Goal: Entertainment & Leisure: Consume media (video, audio)

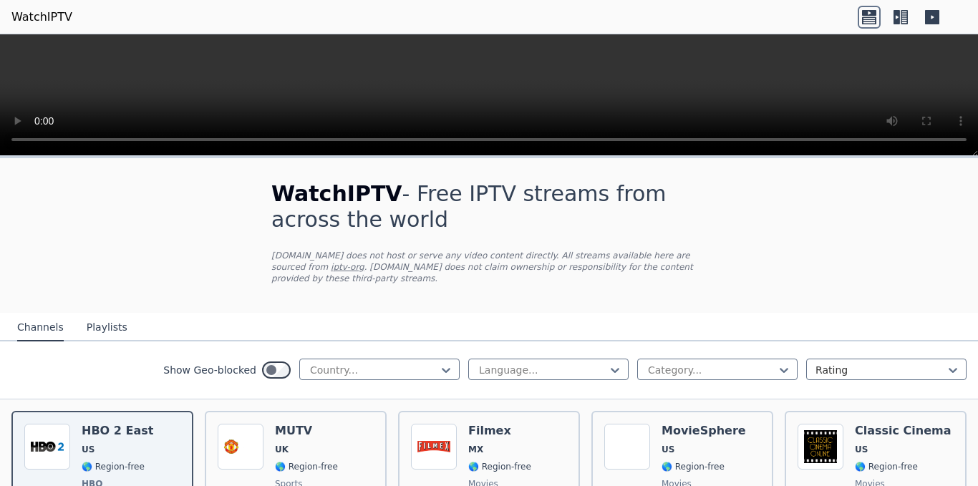
scroll to position [72, 0]
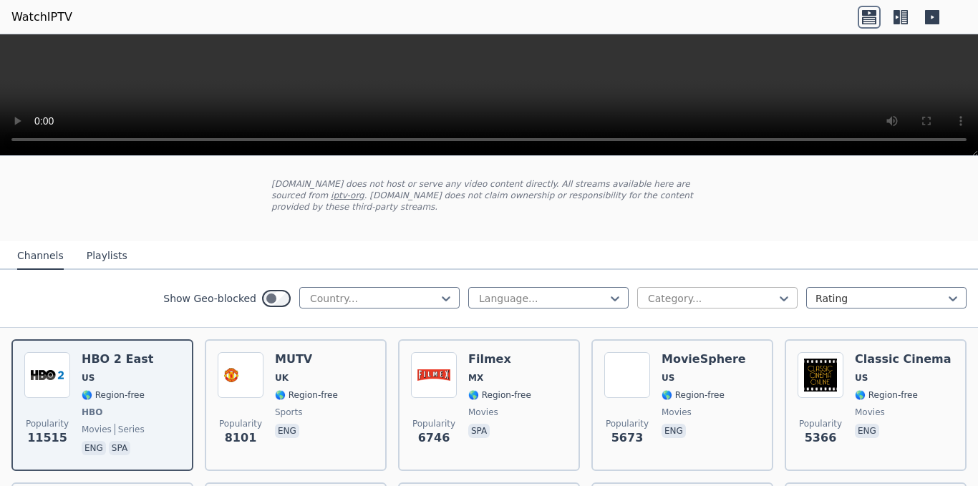
click at [662, 291] on div at bounding box center [712, 298] width 130 height 14
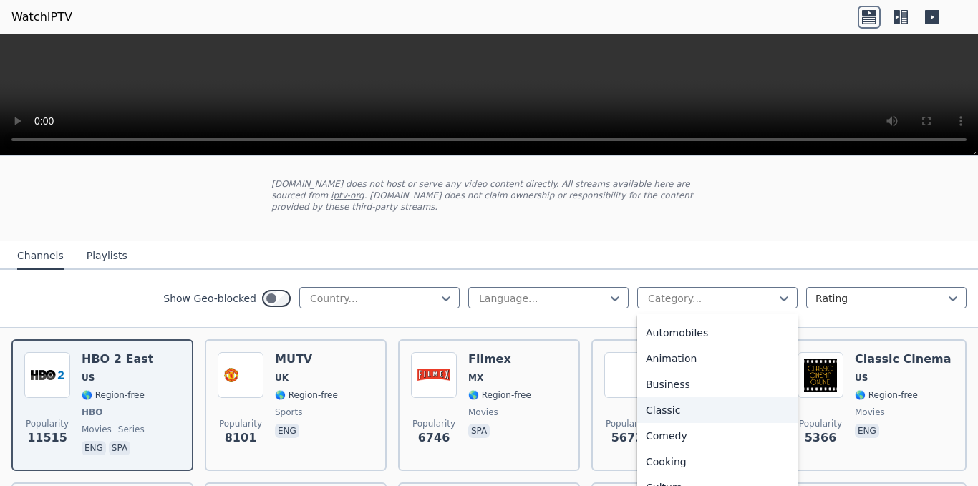
scroll to position [0, 0]
click at [544, 291] on div at bounding box center [543, 298] width 130 height 14
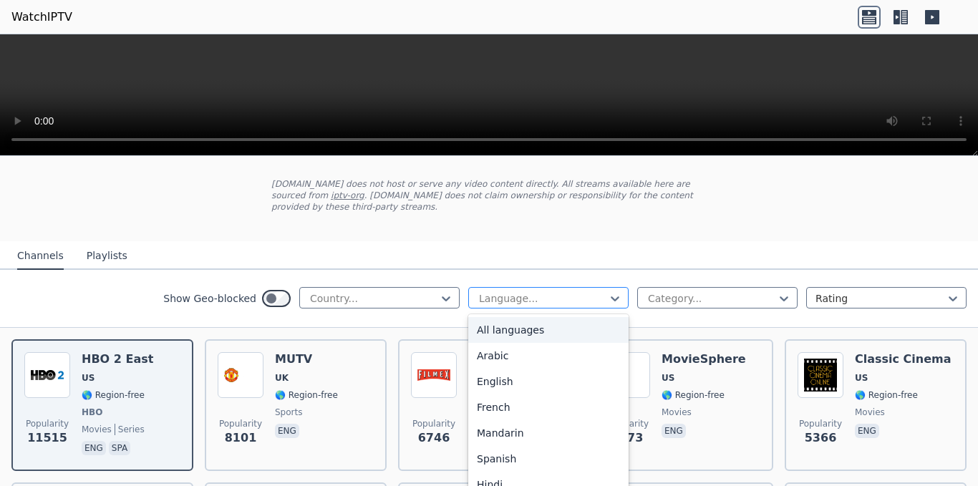
click at [546, 291] on div at bounding box center [543, 298] width 130 height 14
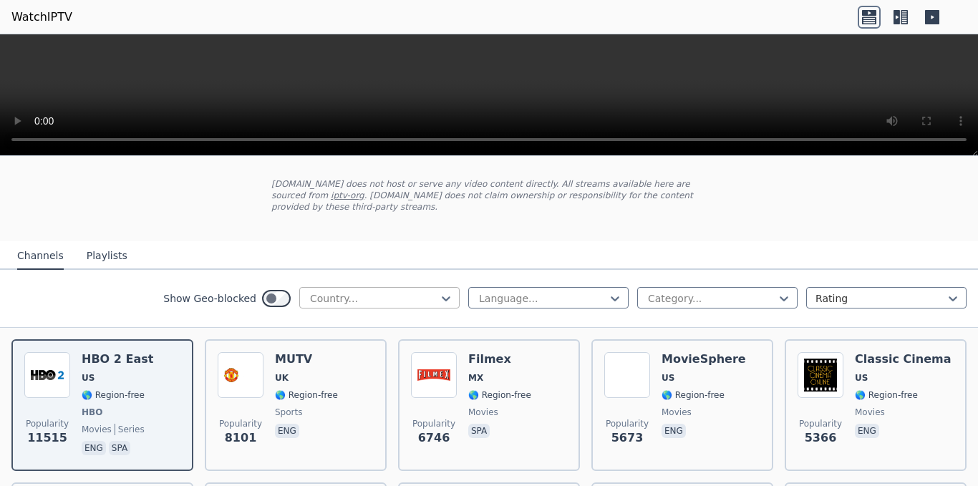
click at [421, 291] on div at bounding box center [374, 298] width 130 height 14
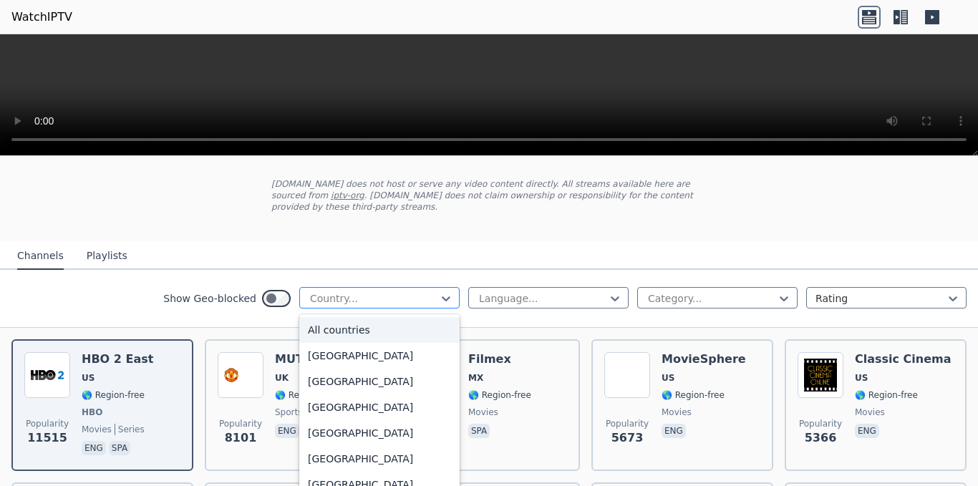
click at [421, 291] on div at bounding box center [374, 298] width 130 height 14
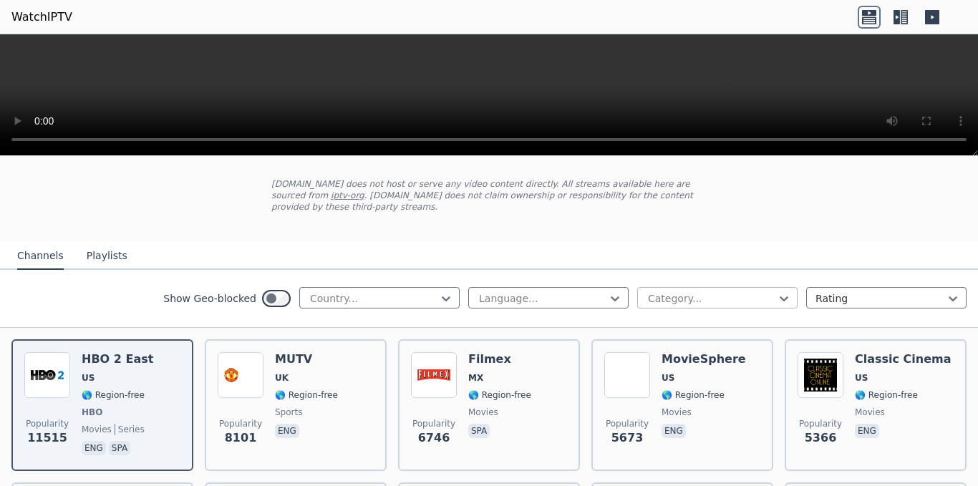
click at [701, 291] on div at bounding box center [712, 298] width 130 height 14
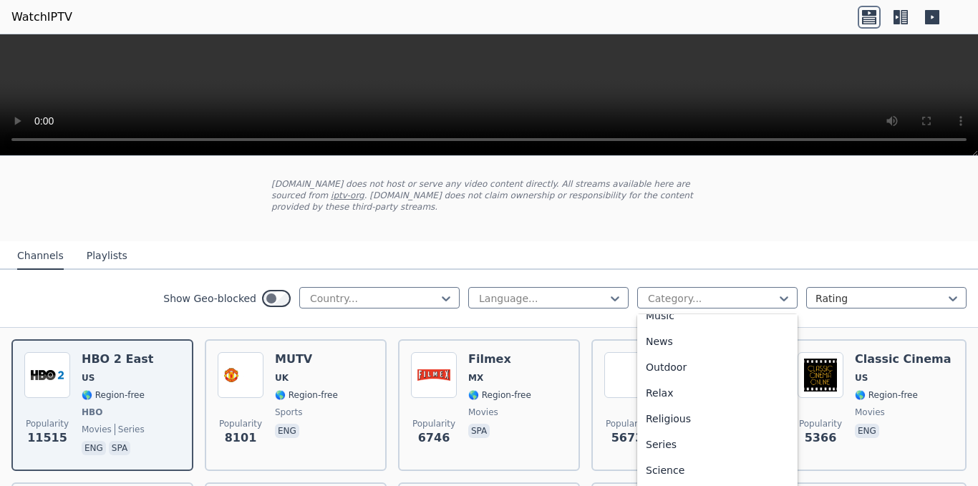
scroll to position [381, 0]
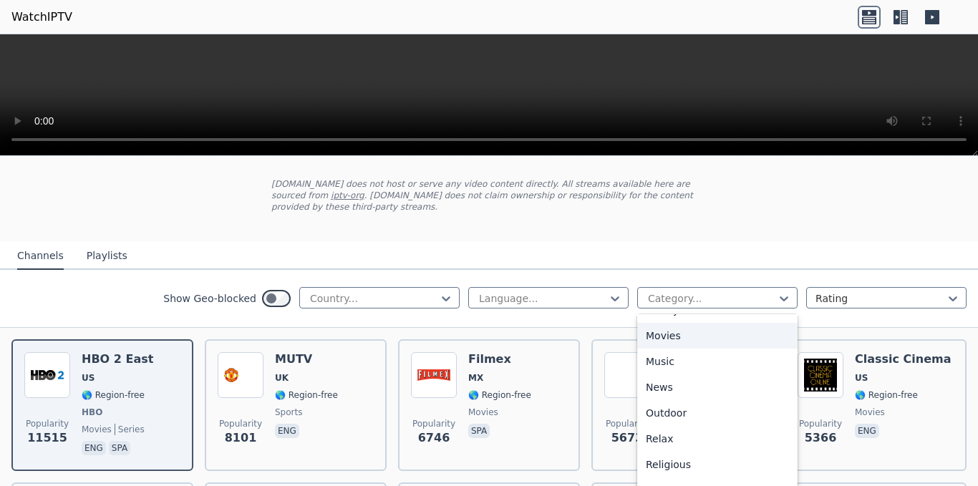
click at [679, 323] on div "Movies" at bounding box center [717, 336] width 160 height 26
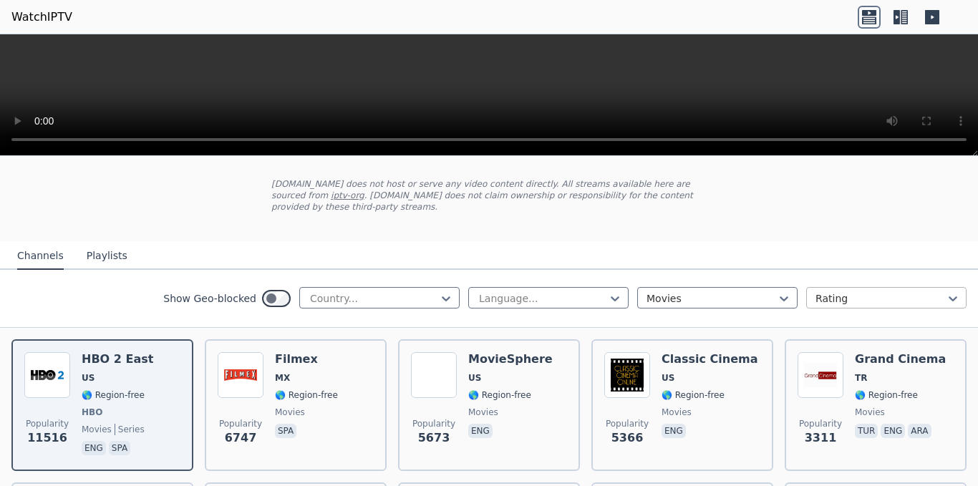
click at [816, 291] on div at bounding box center [881, 298] width 130 height 14
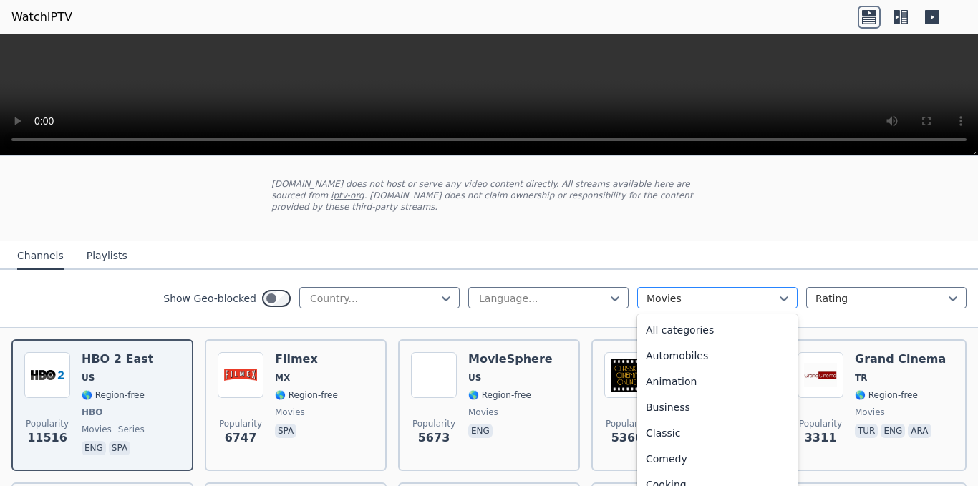
click at [646, 295] on div "Movies" at bounding box center [717, 297] width 160 height 21
click at [689, 324] on div "All categories" at bounding box center [717, 330] width 160 height 26
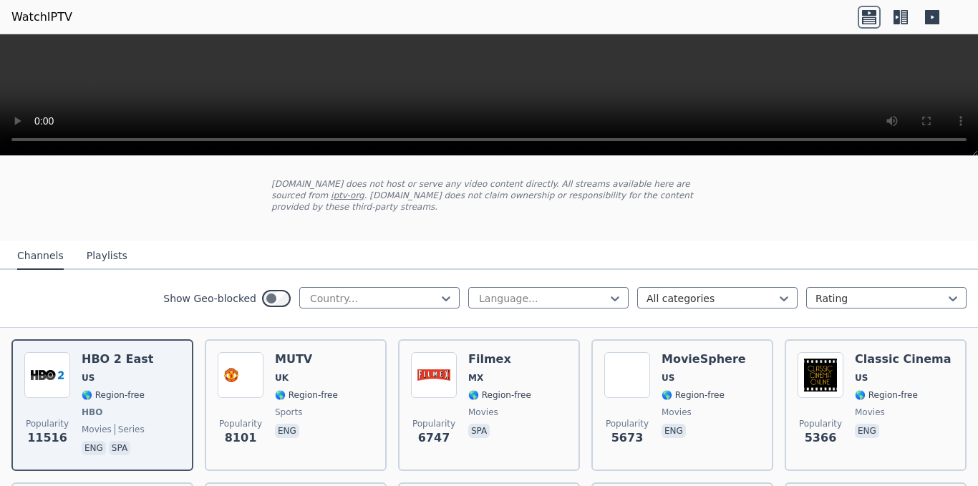
click at [498, 243] on nav "Channels Playlists" at bounding box center [489, 255] width 978 height 29
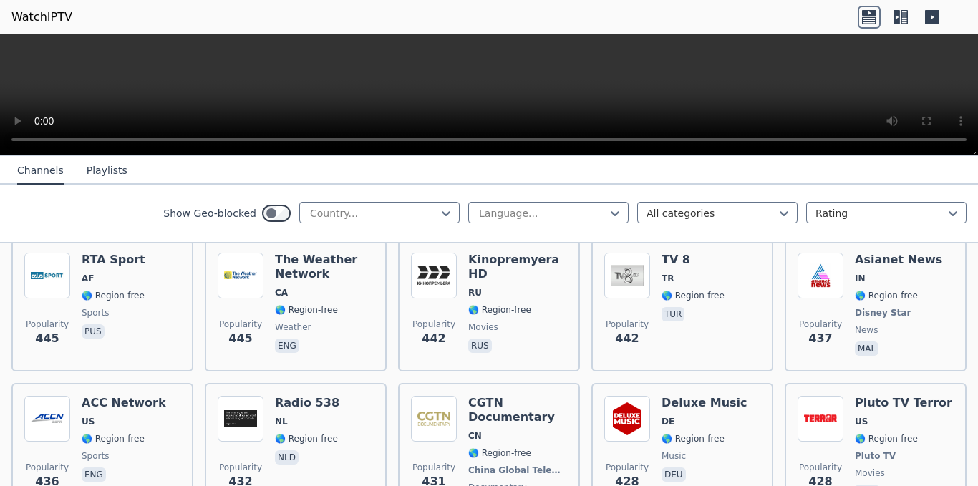
scroll to position [6637, 0]
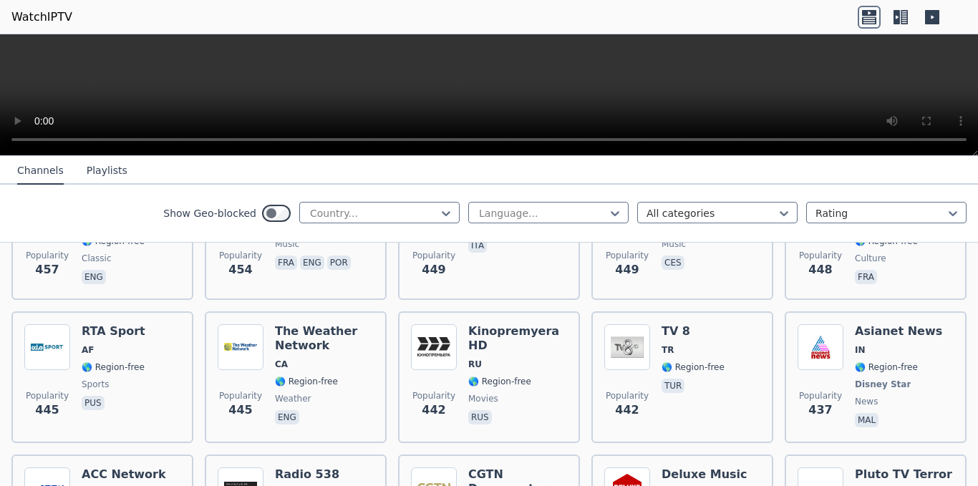
click at [105, 169] on button "Playlists" at bounding box center [107, 171] width 41 height 27
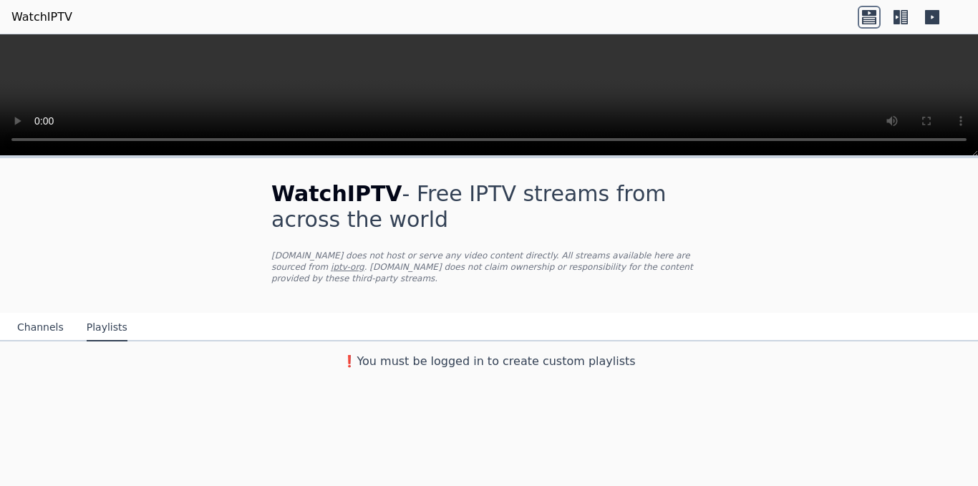
scroll to position [0, 0]
drag, startPoint x: 34, startPoint y: 313, endPoint x: 81, endPoint y: 307, distance: 47.6
click at [34, 314] on button "Channels" at bounding box center [40, 327] width 47 height 27
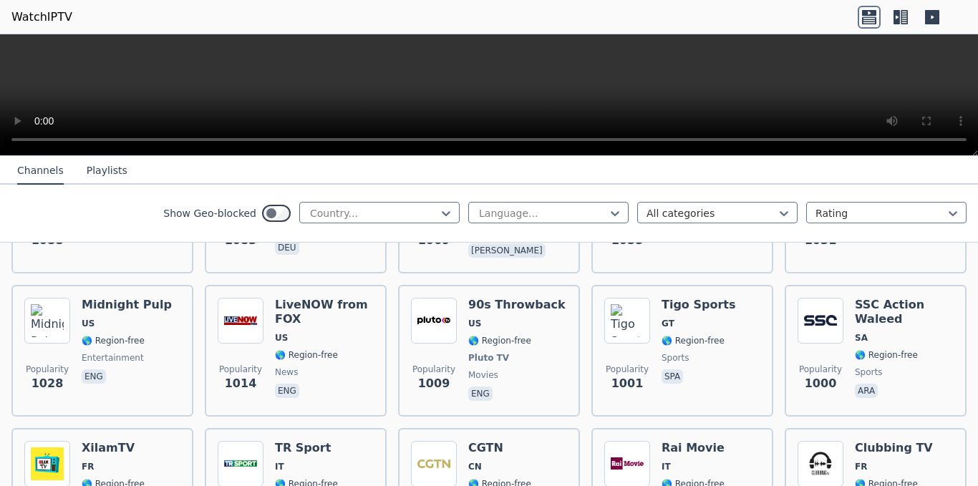
scroll to position [2435, 0]
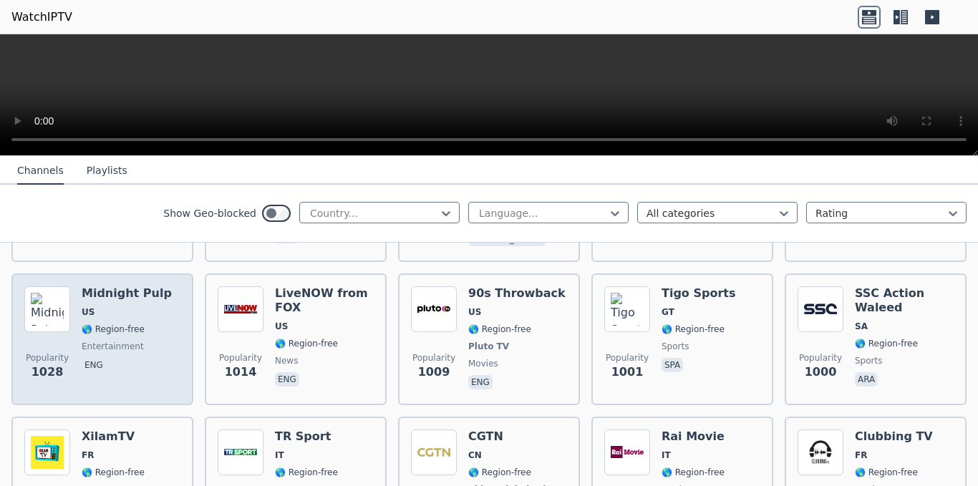
click at [97, 286] on h6 "Midnight Pulp" at bounding box center [127, 293] width 90 height 14
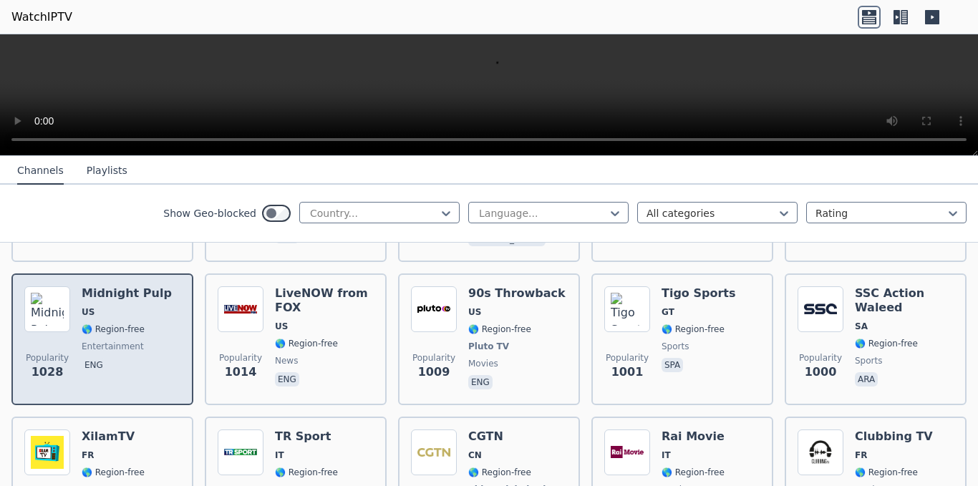
click at [135, 307] on span "US" at bounding box center [127, 312] width 90 height 11
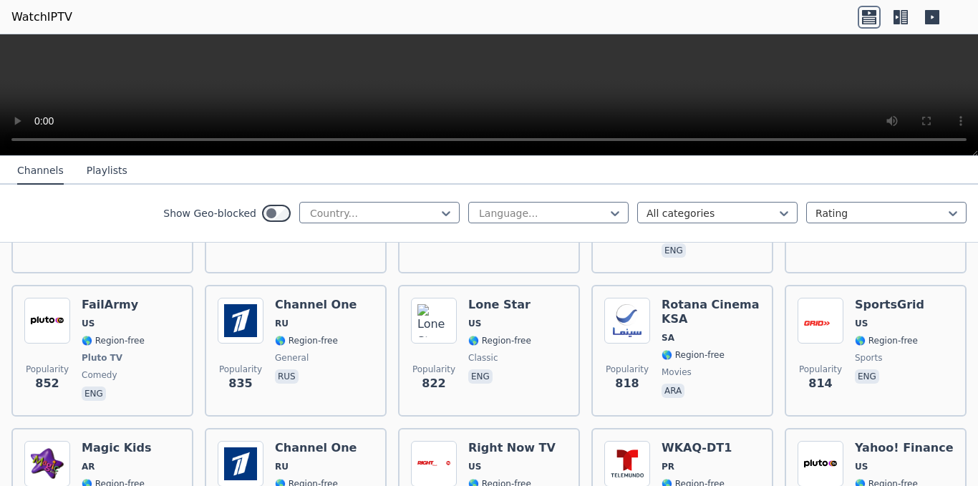
scroll to position [3509, 0]
